Goal: Information Seeking & Learning: Find specific fact

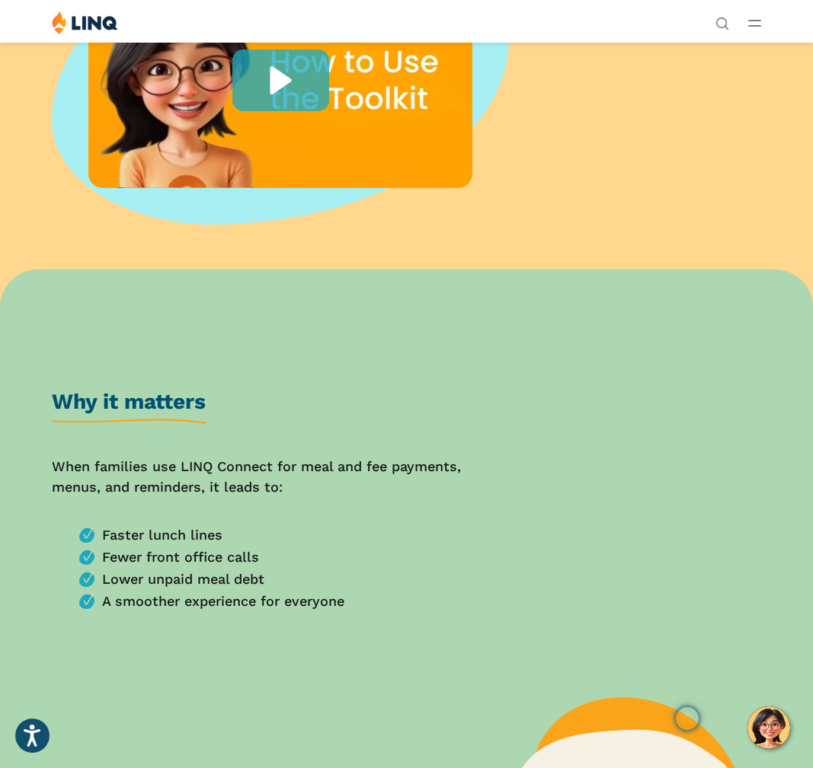
scroll to position [489, 0]
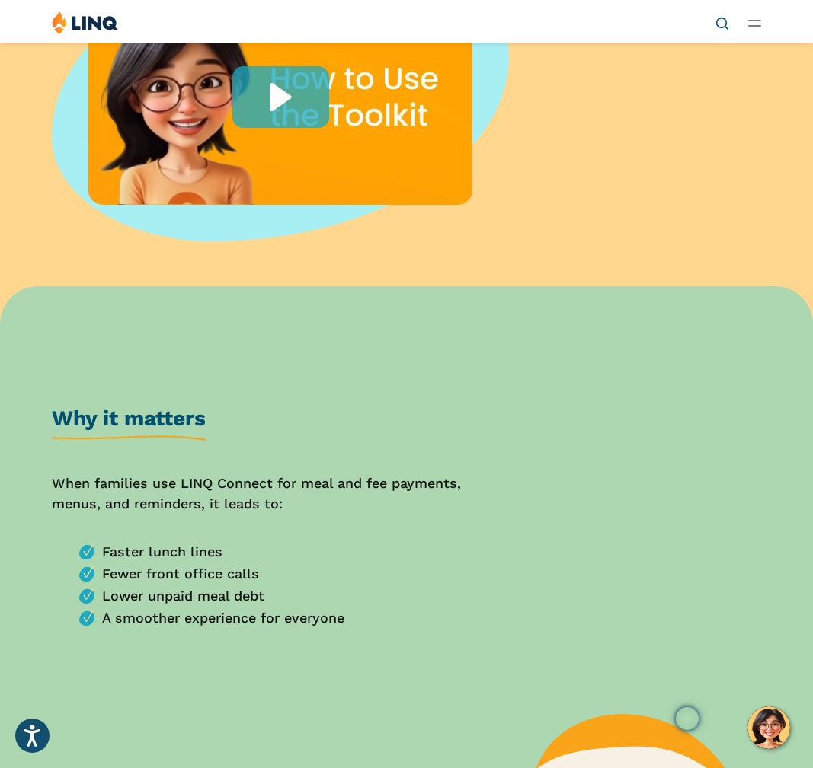
click at [724, 24] on icon "Open Search Bar" at bounding box center [722, 24] width 14 height 14
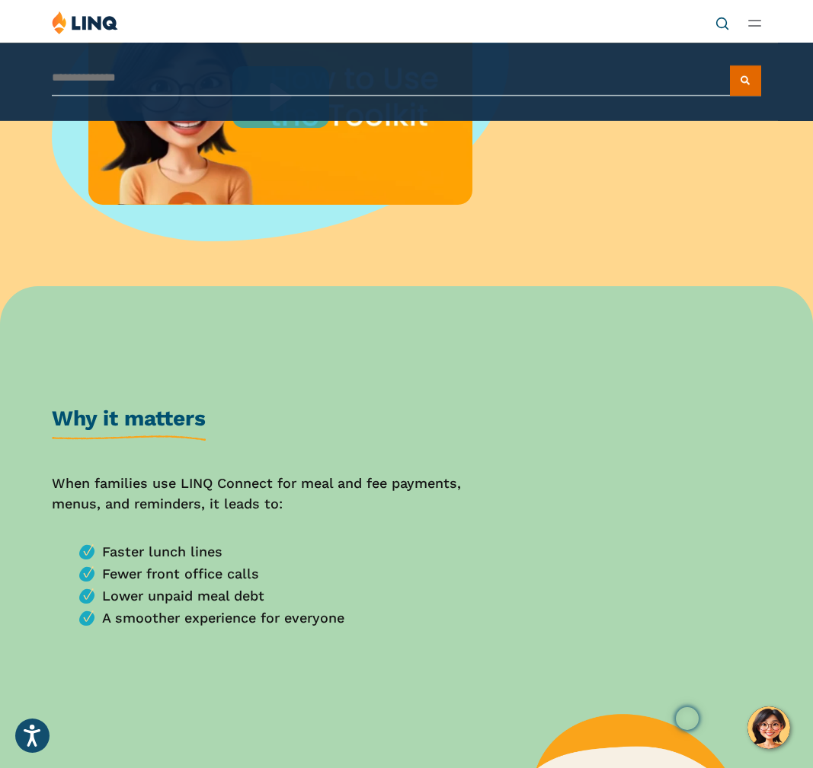
type input "*"
type input "**********"
click at [730, 65] on button "Submit Search" at bounding box center [745, 80] width 31 height 30
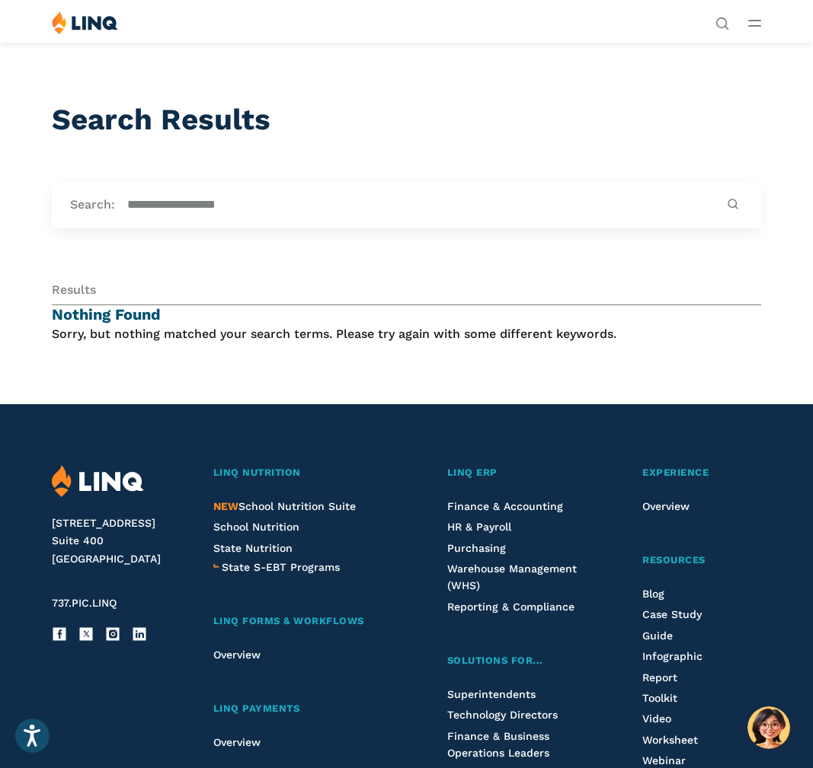
click at [89, 290] on div "Results" at bounding box center [406, 294] width 708 height 24
